Goal: Information Seeking & Learning: Learn about a topic

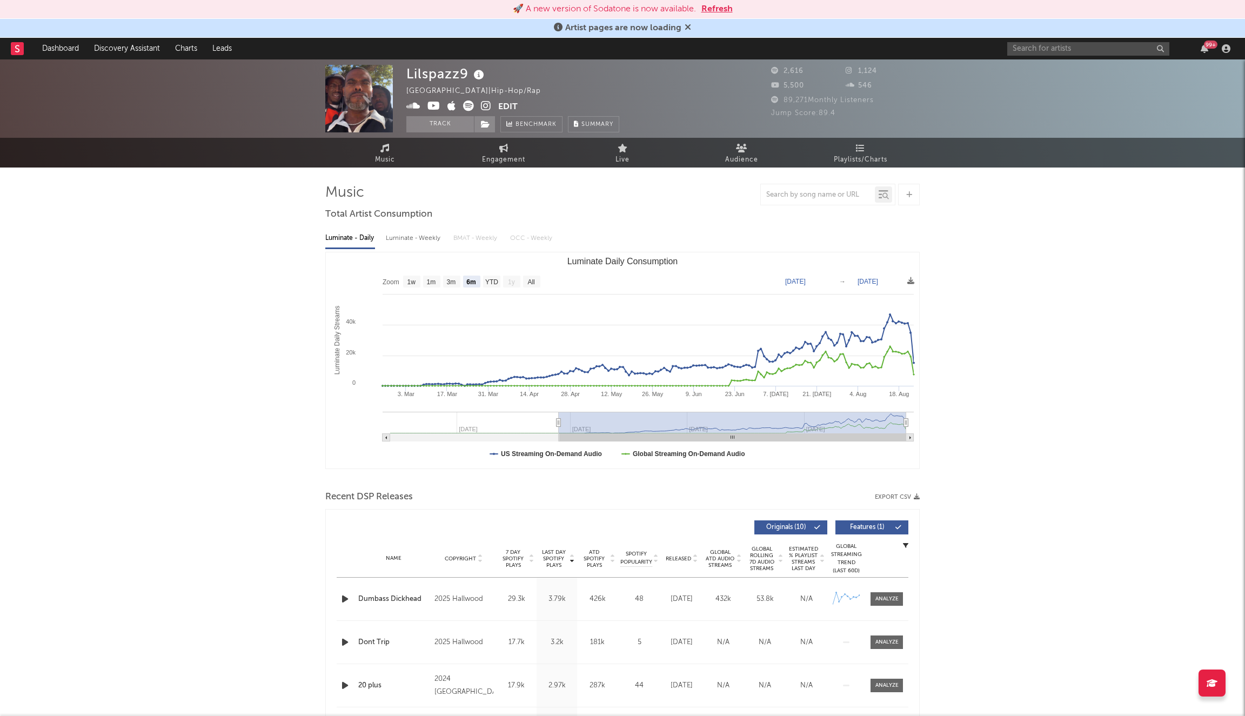
select select "6m"
click at [1063, 49] on input "text" at bounding box center [1089, 49] width 162 height 14
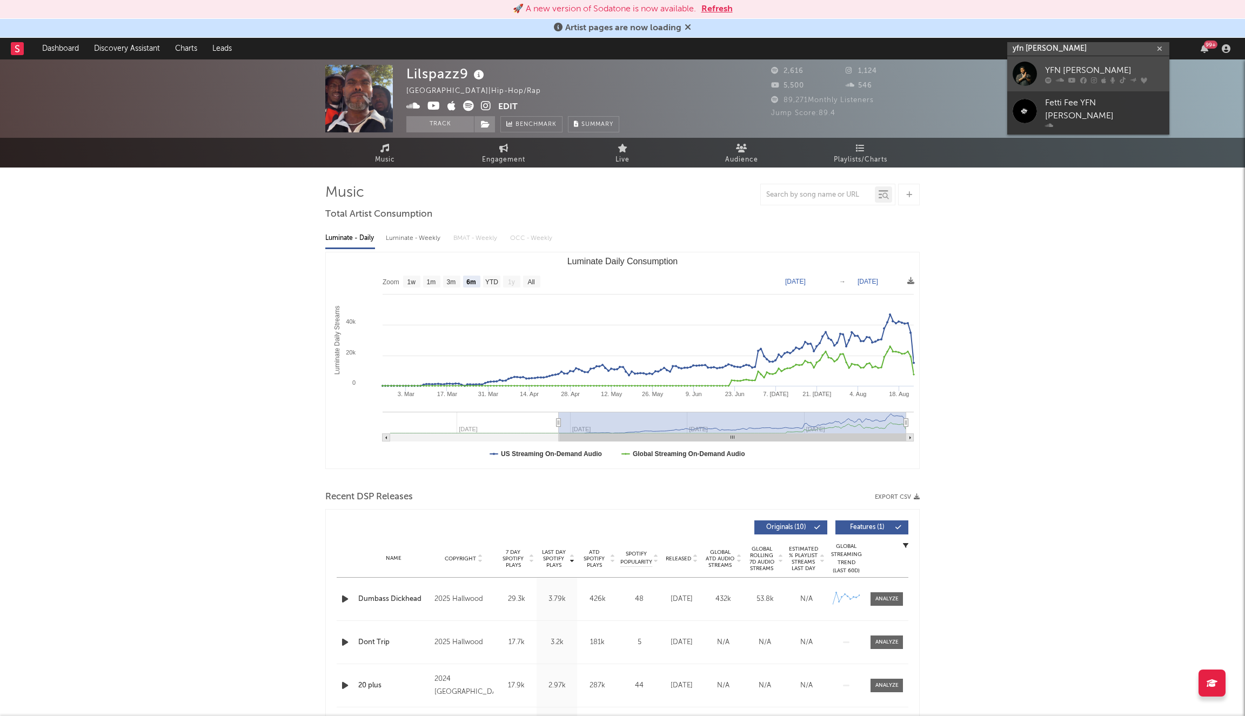
type input "yfn [PERSON_NAME]"
click at [1044, 79] on link "YFN [PERSON_NAME]" at bounding box center [1089, 73] width 162 height 35
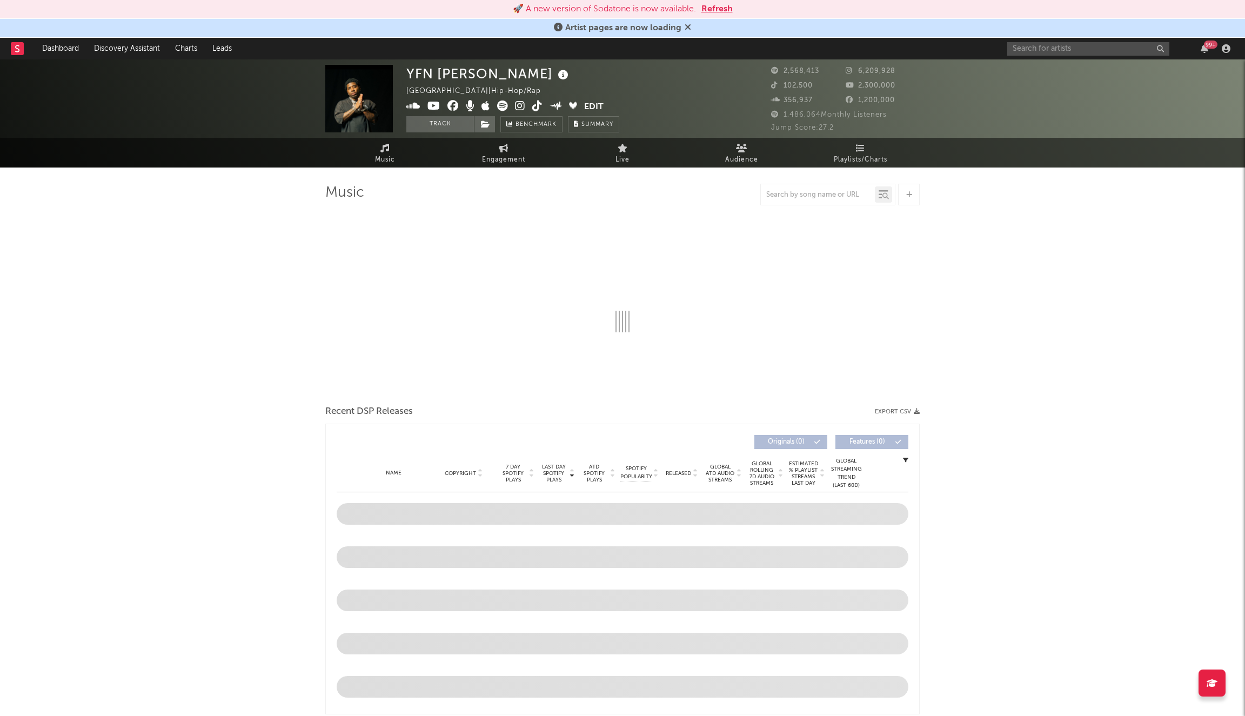
select select "6m"
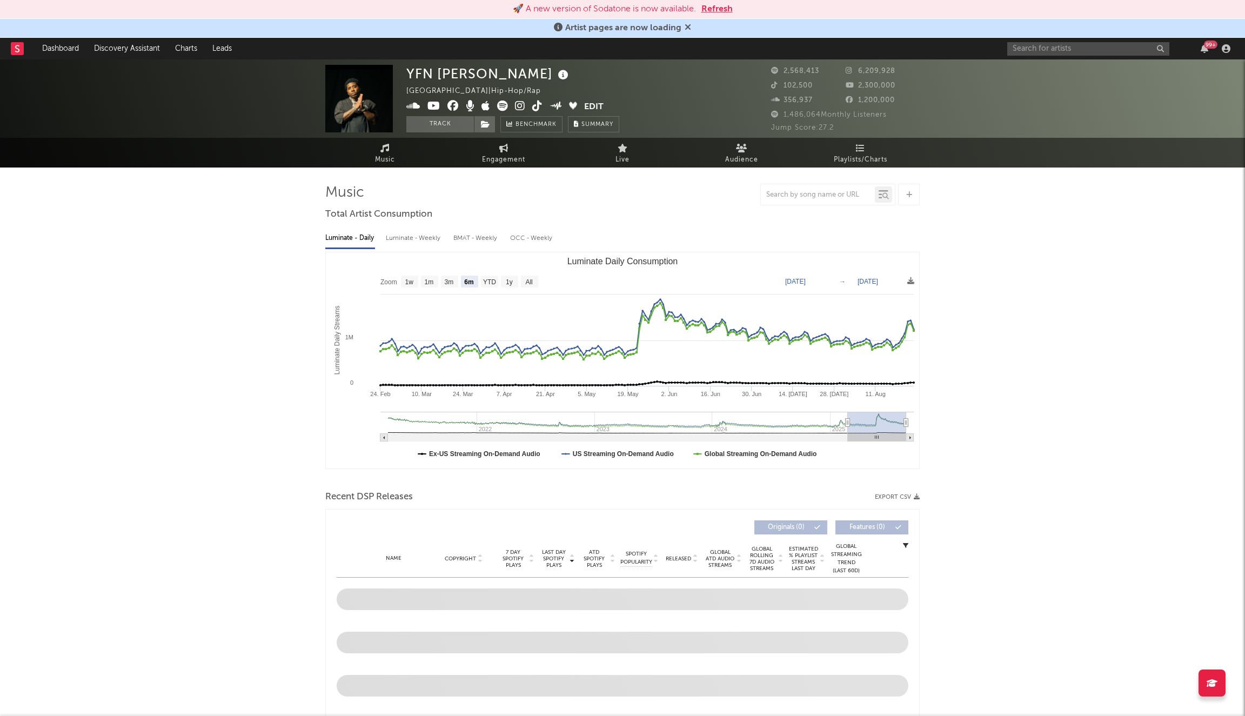
drag, startPoint x: 363, startPoint y: 99, endPoint x: 81, endPoint y: 1, distance: 298.3
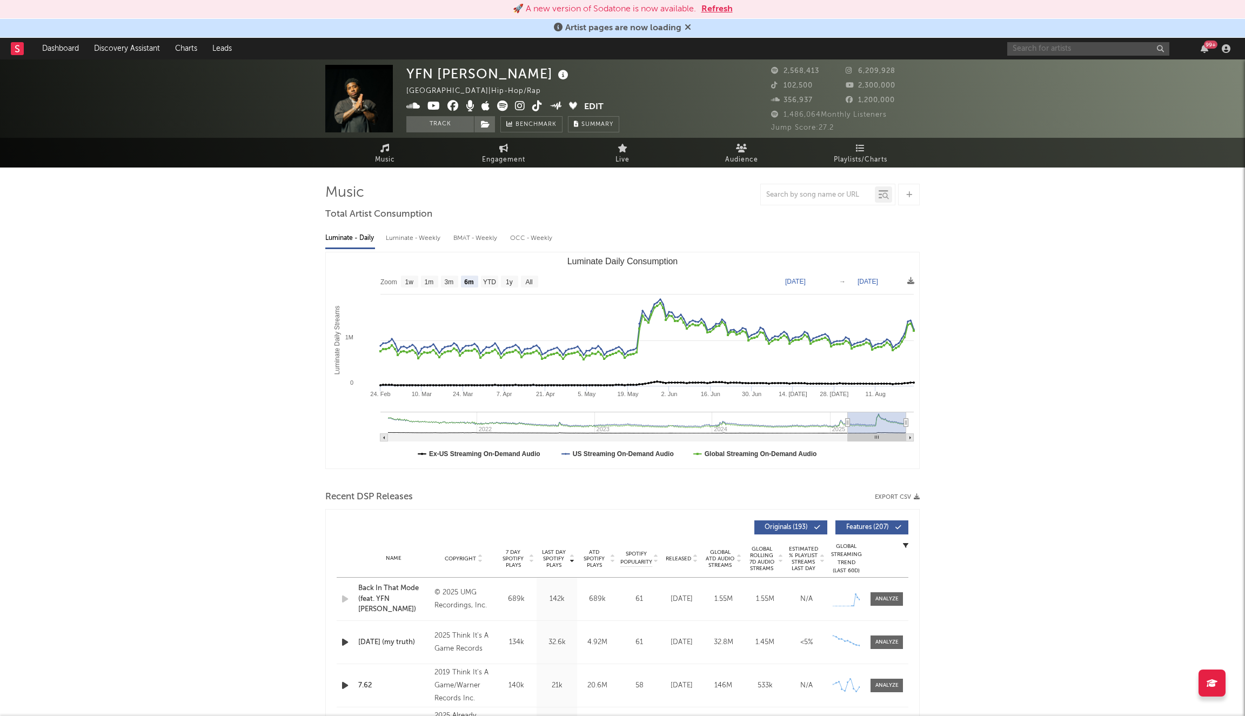
click at [1048, 44] on input "text" at bounding box center [1089, 49] width 162 height 14
type input "[PERSON_NAME]"
click at [1044, 71] on link "[PERSON_NAME]" at bounding box center [1089, 73] width 162 height 35
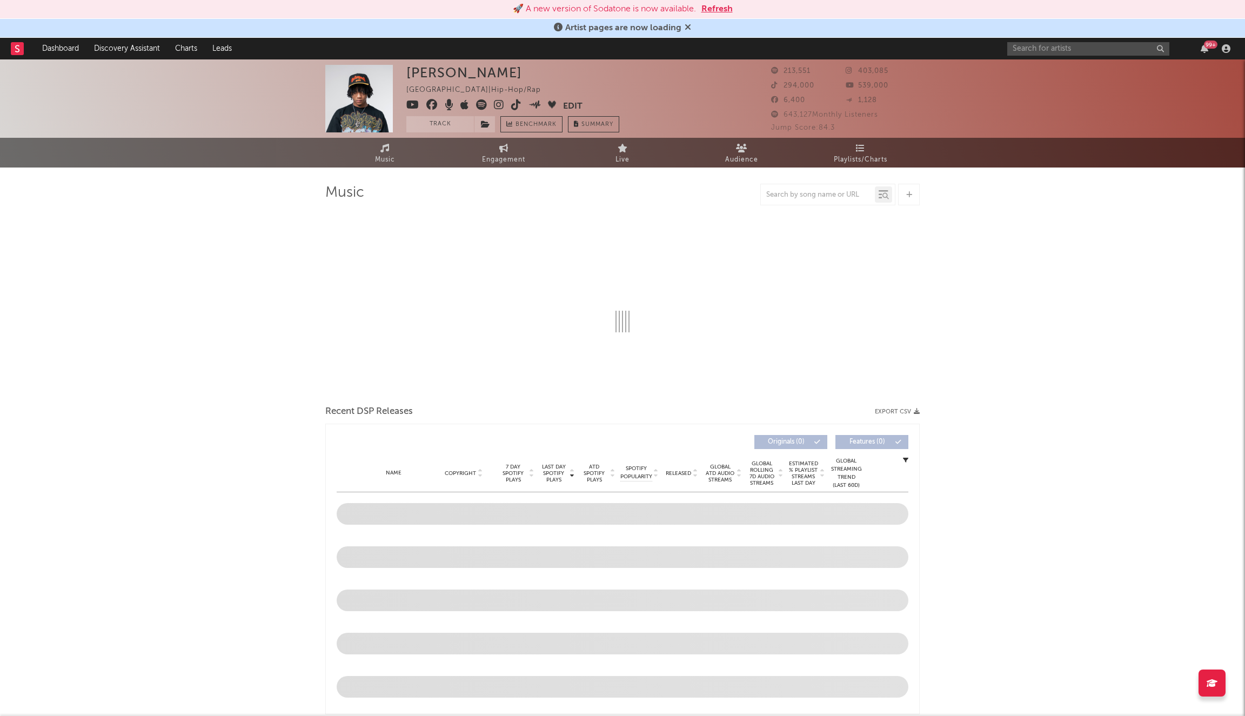
select select "6m"
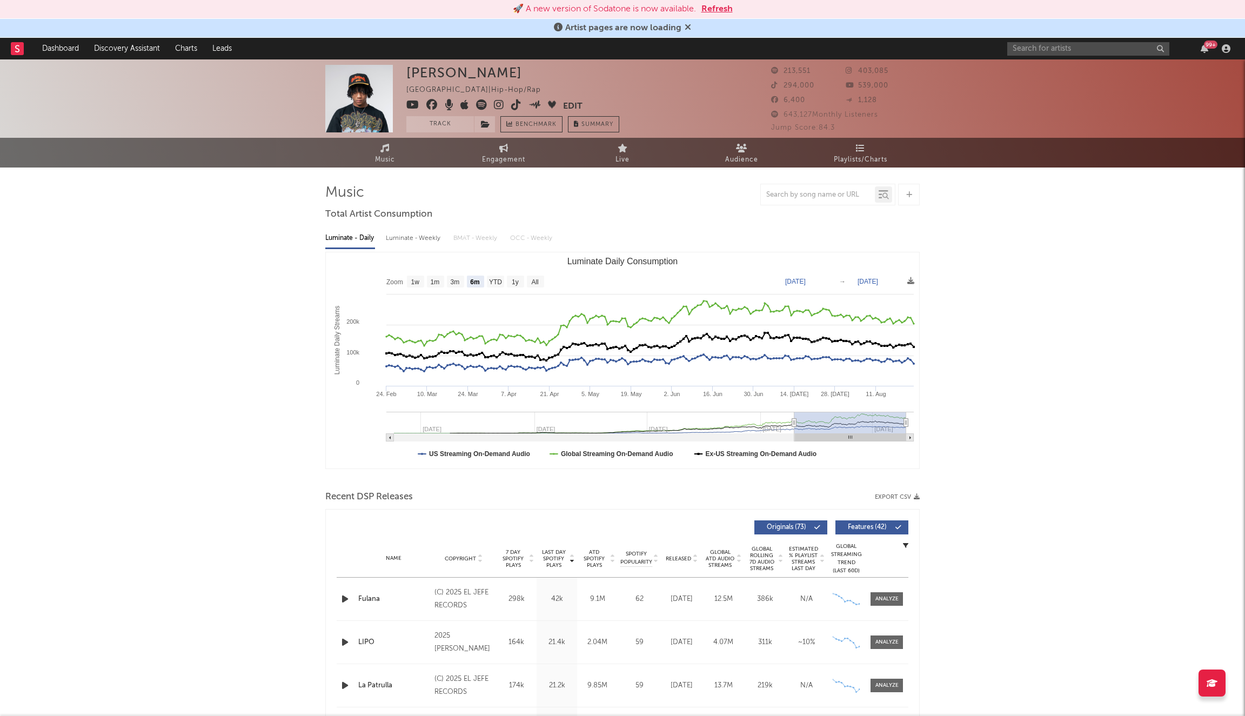
drag, startPoint x: 352, startPoint y: 89, endPoint x: 360, endPoint y: 6, distance: 83.1
